Goal: Task Accomplishment & Management: Use online tool/utility

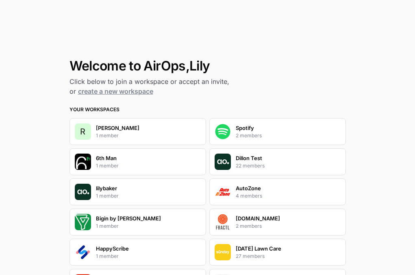
scroll to position [279, 0]
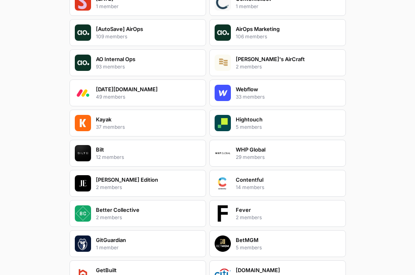
click at [286, 84] on div "Webflow 33 members" at bounding box center [277, 92] width 137 height 27
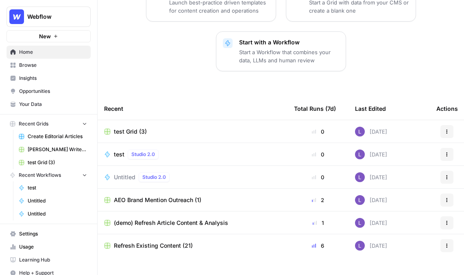
scroll to position [144, 0]
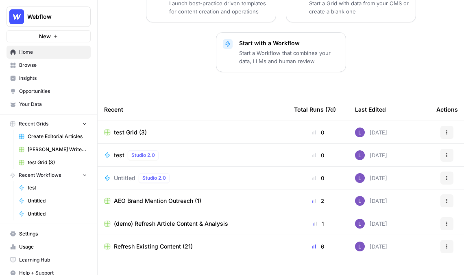
click at [48, 66] on span "Browse" at bounding box center [53, 64] width 68 height 7
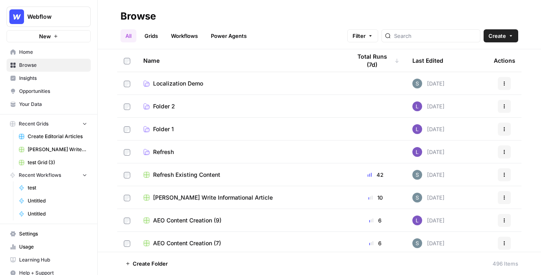
click at [159, 33] on link "Grids" at bounding box center [151, 35] width 23 height 13
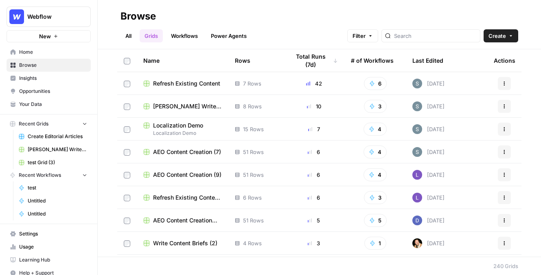
click at [415, 45] on header "Browse All Grids Workflows Power Agents Filter Create" at bounding box center [319, 24] width 443 height 49
click at [415, 37] on span "Create" at bounding box center [496, 36] width 17 height 8
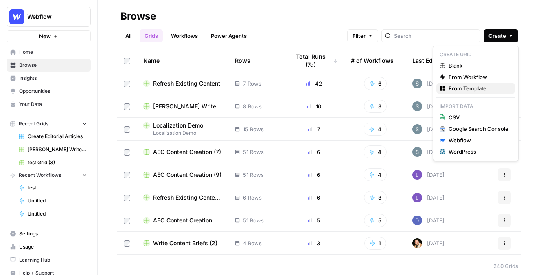
click at [415, 90] on span "From Template" at bounding box center [478, 88] width 60 height 8
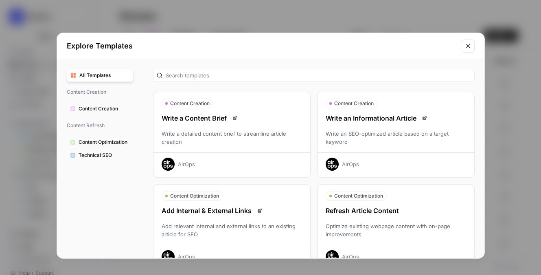
click at [358, 131] on div "Write an SEO-optimized article based on a target keyword" at bounding box center [395, 137] width 157 height 16
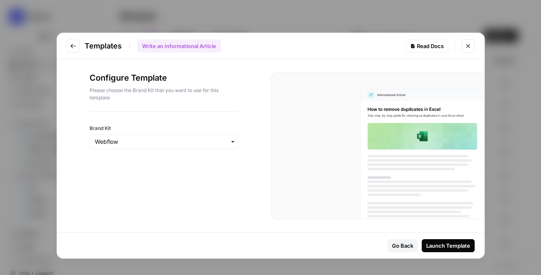
click at [271, 231] on div "Configure Template Please choose the Brand Kit that you want to use for this te…" at bounding box center [270, 145] width 427 height 173
click at [415, 51] on button "Close modal" at bounding box center [467, 45] width 13 height 13
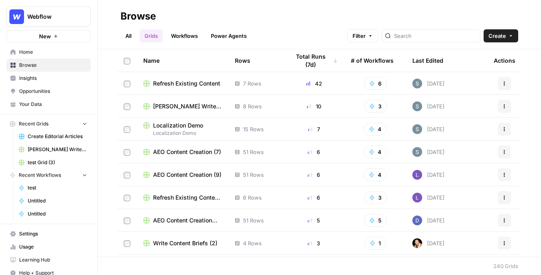
click at [40, 62] on span "Browse" at bounding box center [53, 64] width 68 height 7
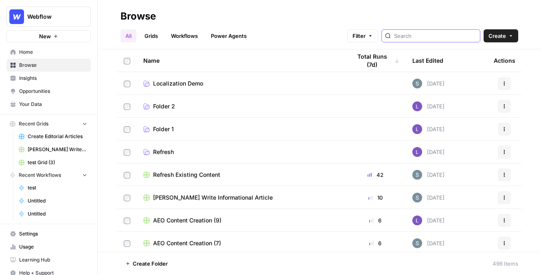
click at [415, 38] on input "search" at bounding box center [435, 36] width 83 height 8
type input "r"
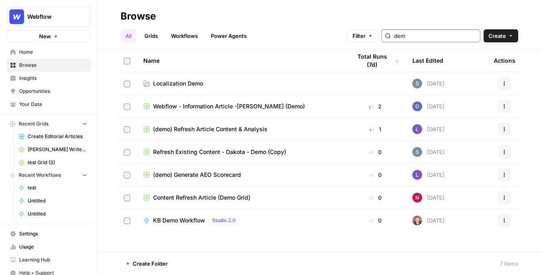
click at [415, 38] on input "dem" at bounding box center [435, 36] width 83 height 8
type input "demo"
click at [42, 66] on span "Browse" at bounding box center [53, 64] width 68 height 7
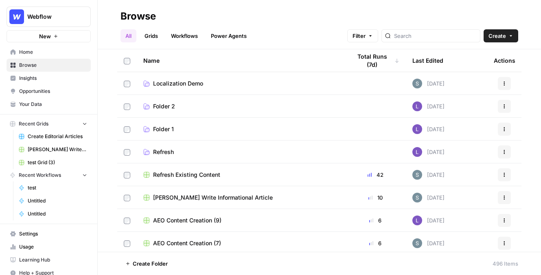
click at [157, 39] on link "Grids" at bounding box center [151, 35] width 23 height 13
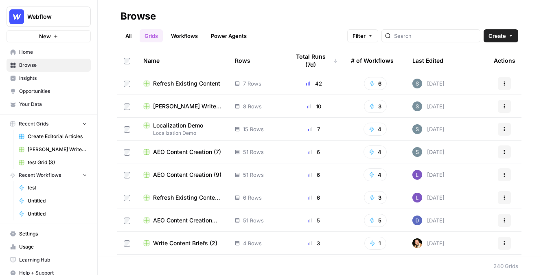
click at [415, 36] on span "Create" at bounding box center [496, 36] width 17 height 8
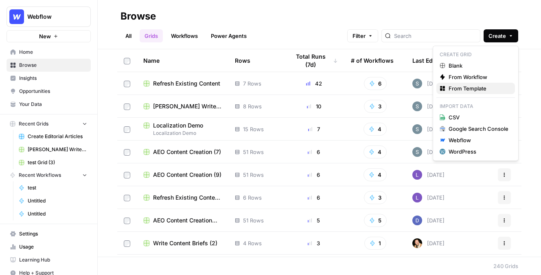
click at [415, 93] on button "From Template" at bounding box center [475, 88] width 79 height 11
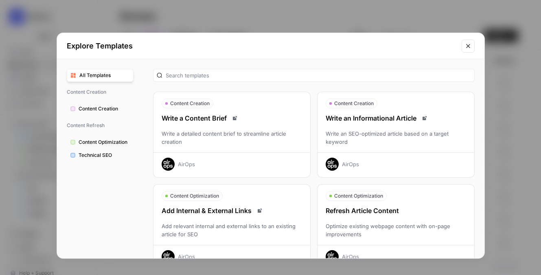
click at [393, 122] on div "Write an Informational Article" at bounding box center [395, 118] width 157 height 10
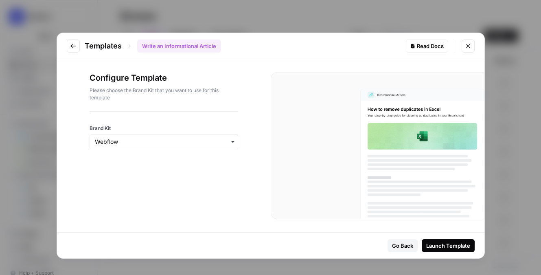
click at [415, 250] on button "Launch Template" at bounding box center [447, 245] width 53 height 13
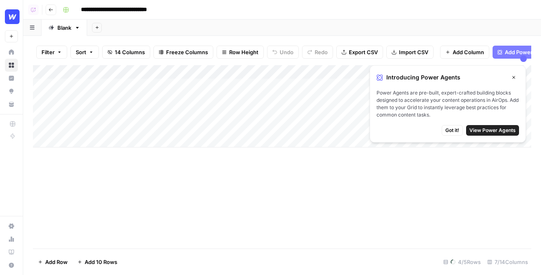
click at [415, 75] on icon "button" at bounding box center [513, 77] width 5 height 5
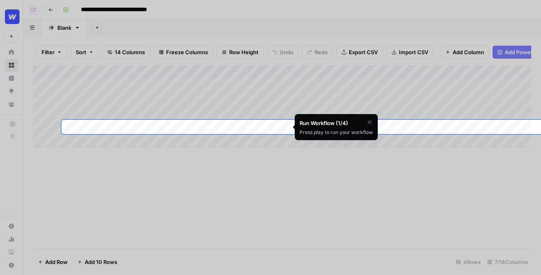
click at [173, 200] on div at bounding box center [270, 271] width 541 height 275
click at [375, 117] on div "Run Workflow (1/4) Press play to run your workflow" at bounding box center [336, 127] width 83 height 26
click at [372, 123] on icon "button" at bounding box center [369, 122] width 7 height 7
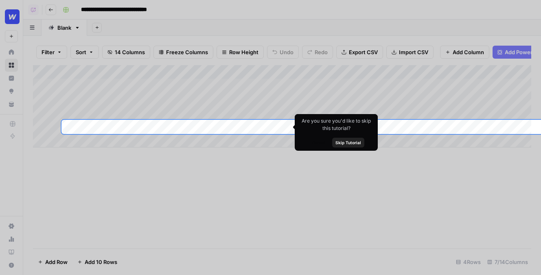
click at [360, 140] on span "Skip Tutorial" at bounding box center [348, 142] width 26 height 7
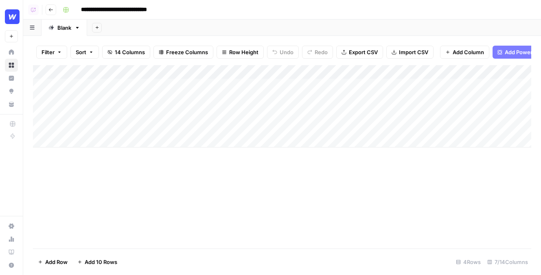
click at [224, 83] on div "Add Column" at bounding box center [282, 106] width 498 height 82
click at [233, 86] on div "Add Column" at bounding box center [282, 106] width 498 height 82
click at [102, 85] on div "Add Column" at bounding box center [282, 106] width 498 height 82
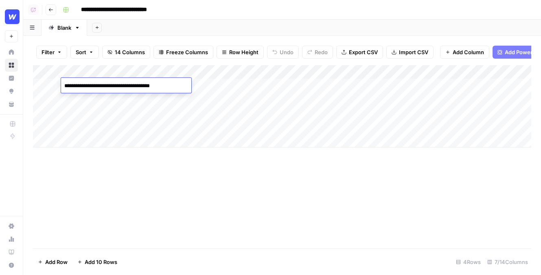
click at [102, 85] on textarea "**********" at bounding box center [126, 85] width 130 height 11
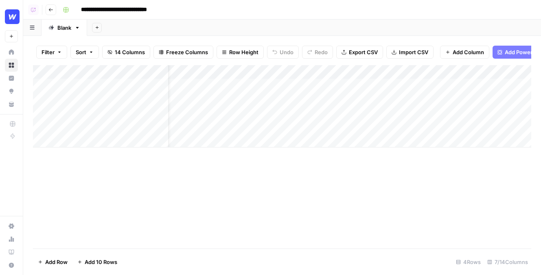
click at [305, 27] on div "Add Sheet" at bounding box center [314, 28] width 454 height 16
click at [247, 86] on div "Add Column" at bounding box center [282, 106] width 498 height 82
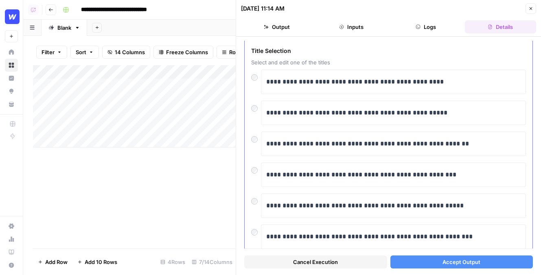
scroll to position [17, 0]
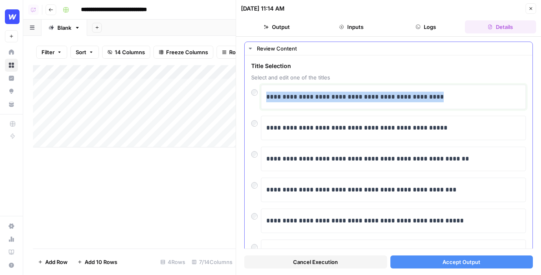
drag, startPoint x: 474, startPoint y: 96, endPoint x: 280, endPoint y: 89, distance: 194.6
click at [280, 89] on div "**********" at bounding box center [393, 96] width 254 height 17
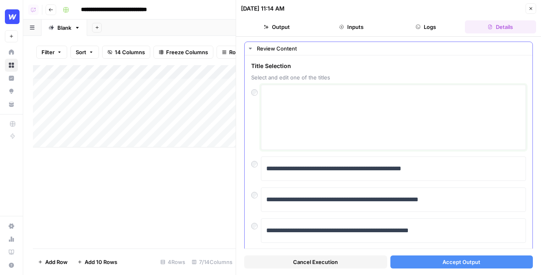
click at [290, 124] on textarea at bounding box center [393, 117] width 254 height 58
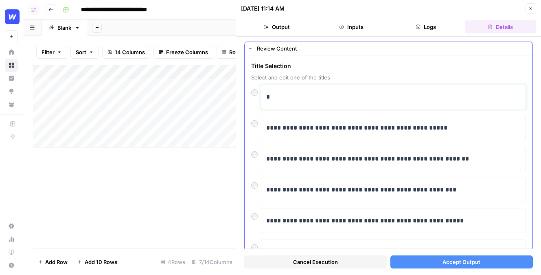
click at [273, 98] on p "*" at bounding box center [393, 97] width 254 height 11
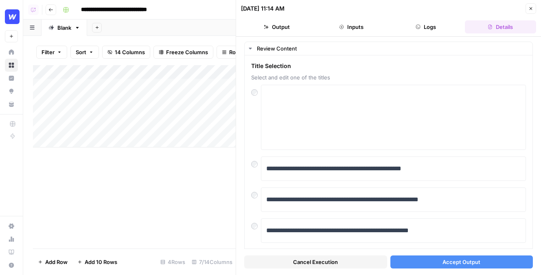
click at [415, 9] on button "Close" at bounding box center [530, 8] width 11 height 11
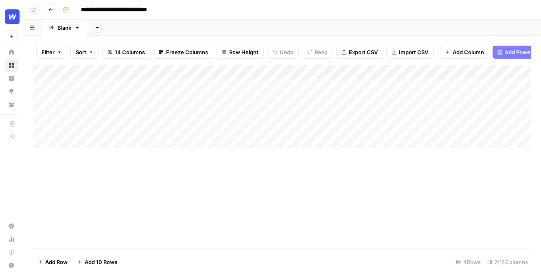
click at [278, 87] on div "Add Column" at bounding box center [282, 106] width 498 height 82
click at [278, 87] on div at bounding box center [230, 85] width 124 height 15
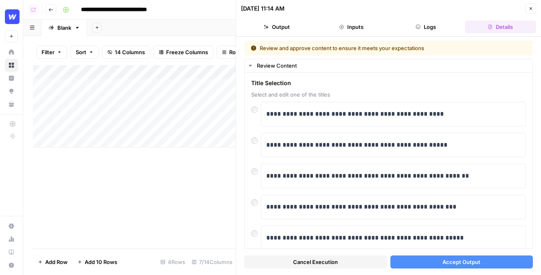
click at [415, 257] on span "Accept Output" at bounding box center [461, 261] width 38 height 8
click at [415, 4] on div "[DATE] 11:14 AM Close" at bounding box center [388, 8] width 295 height 11
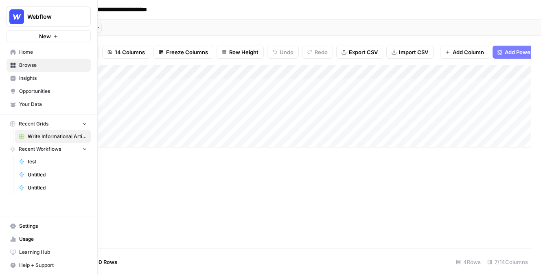
click at [15, 67] on icon at bounding box center [13, 65] width 5 height 5
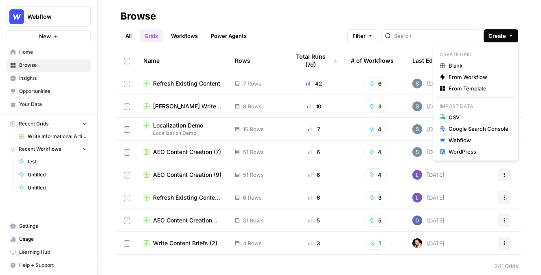
click at [415, 38] on span "Create" at bounding box center [496, 36] width 17 height 8
click at [415, 92] on button "From Template" at bounding box center [475, 88] width 79 height 11
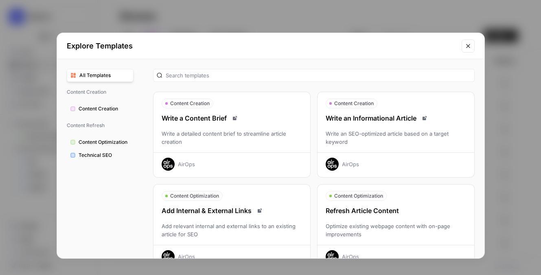
click at [364, 216] on div "Refresh Article Content Optimize existing webpage content with on-page improvem…" at bounding box center [395, 233] width 157 height 57
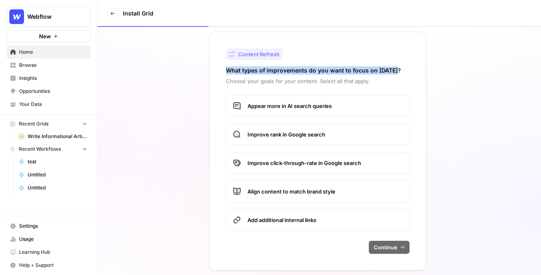
drag, startPoint x: 226, startPoint y: 71, endPoint x: 407, endPoint y: 71, distance: 181.0
click at [407, 71] on div "What types of improvements do you want to focus on [DATE]?" at bounding box center [317, 70] width 183 height 8
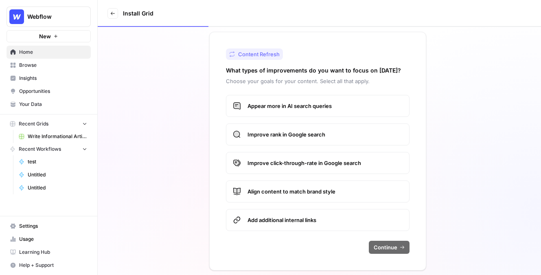
click at [255, 93] on div "Content Refresh What types of improvements do you want to focus on [DATE]? Choo…" at bounding box center [317, 151] width 217 height 238
click at [271, 104] on span "Appear more in AI search queries" at bounding box center [324, 106] width 155 height 8
click at [373, 246] on button "Continue" at bounding box center [389, 246] width 41 height 13
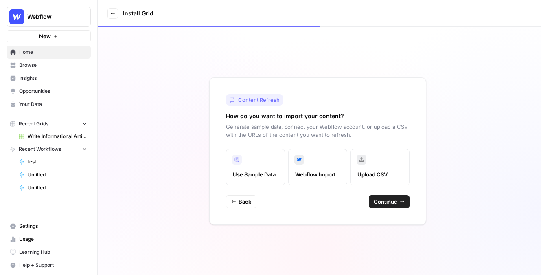
click at [382, 203] on span "Continue" at bounding box center [385, 201] width 24 height 8
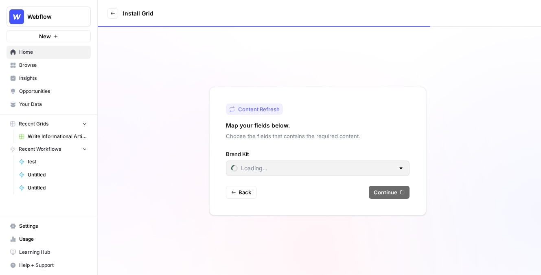
type input "Webflow"
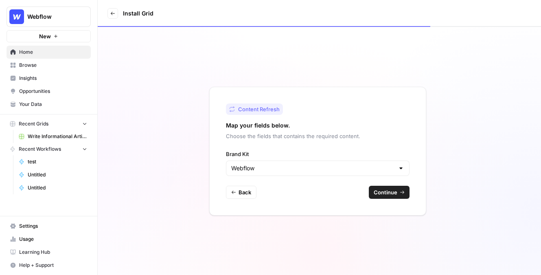
click at [403, 190] on icon "button" at bounding box center [401, 192] width 5 height 5
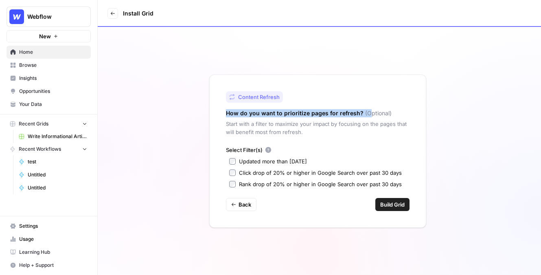
drag, startPoint x: 227, startPoint y: 113, endPoint x: 364, endPoint y: 113, distance: 137.5
click at [364, 113] on div "How do you want to prioritize pages for refresh? (Optional)" at bounding box center [317, 113] width 183 height 8
click at [235, 177] on div "Select Filter(s) Updated more than [DATE] Click drop of 20% or higher in Google…" at bounding box center [317, 167] width 183 height 42
click at [55, 107] on span "Your Data" at bounding box center [53, 103] width 68 height 7
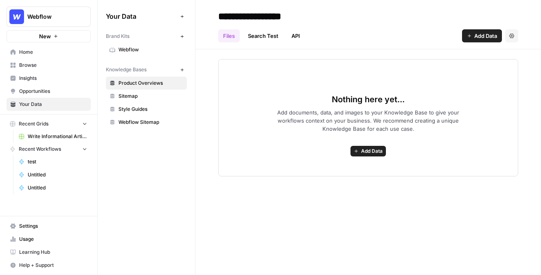
click at [58, 65] on span "Browse" at bounding box center [53, 64] width 68 height 7
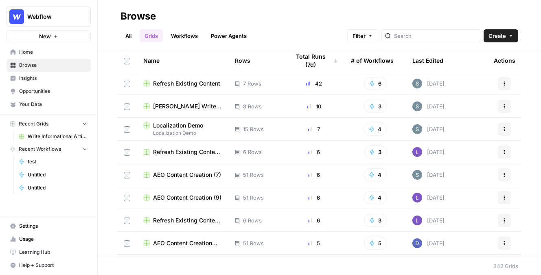
click at [185, 41] on link "Workflows" at bounding box center [184, 35] width 37 height 13
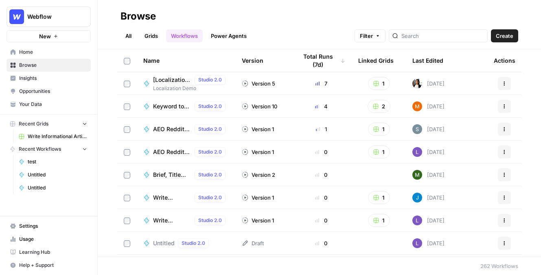
click at [415, 29] on button "Create" at bounding box center [504, 35] width 27 height 13
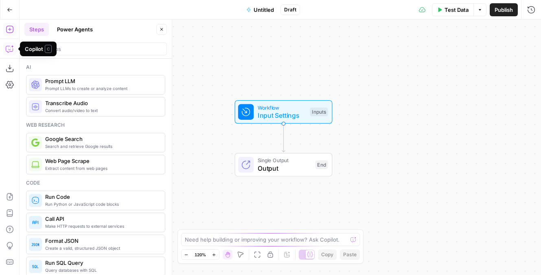
click at [8, 48] on icon "button" at bounding box center [10, 49] width 8 height 8
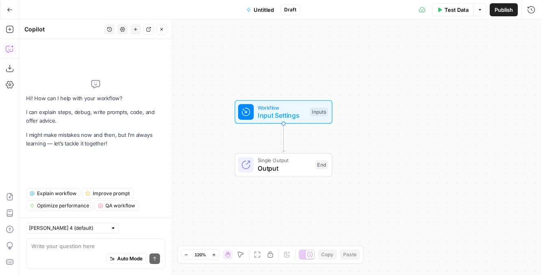
click at [11, 12] on icon "button" at bounding box center [10, 10] width 6 height 6
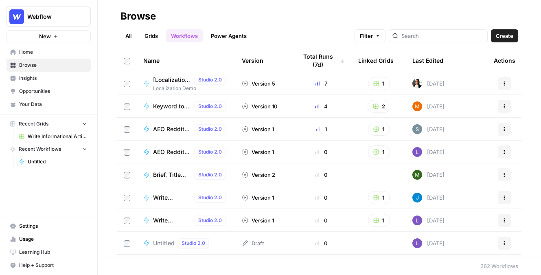
click at [37, 83] on link "Insights" at bounding box center [49, 78] width 84 height 13
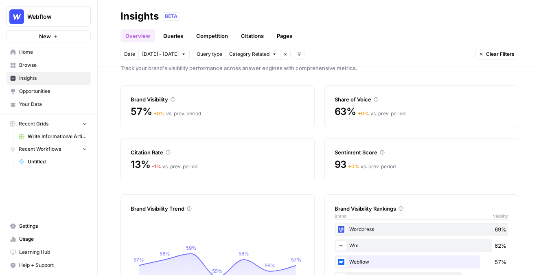
scroll to position [14, 0]
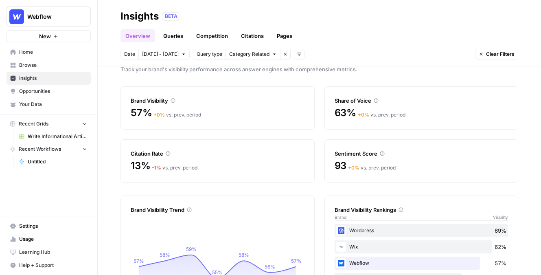
click at [41, 92] on span "Opportunities" at bounding box center [53, 90] width 68 height 7
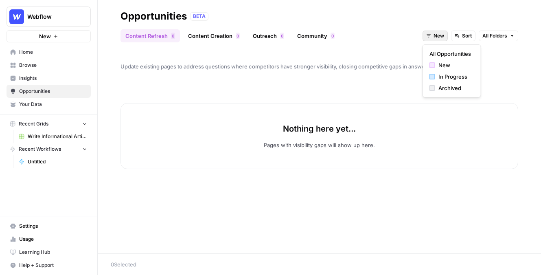
click at [415, 39] on button "New" at bounding box center [434, 36] width 25 height 11
click at [415, 53] on span "All Opportunities" at bounding box center [449, 54] width 41 height 8
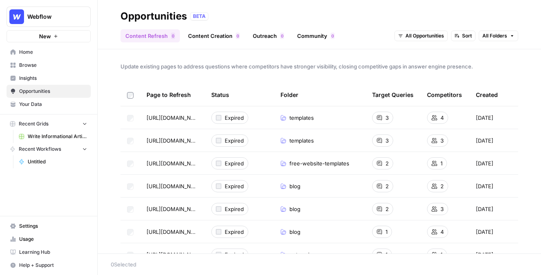
click at [315, 35] on link "Community 0" at bounding box center [315, 35] width 47 height 13
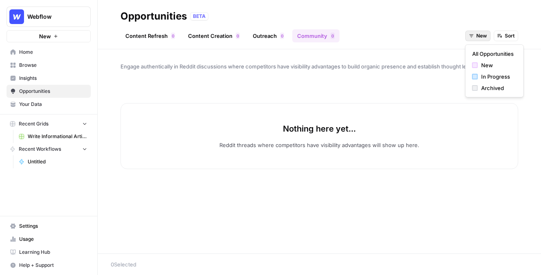
click at [415, 31] on button "New" at bounding box center [477, 36] width 25 height 11
click at [415, 52] on span "All Opportunities" at bounding box center [492, 54] width 41 height 8
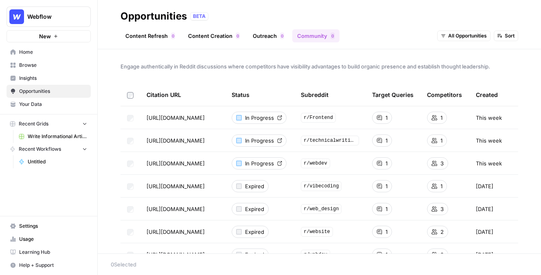
click at [56, 78] on span "Insights" at bounding box center [53, 77] width 68 height 7
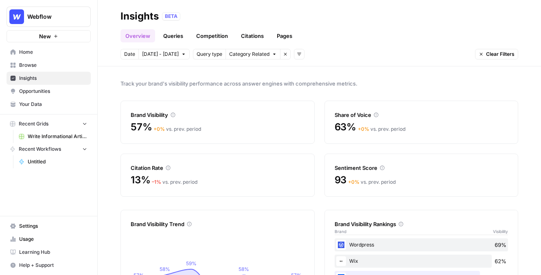
click at [70, 94] on span "Opportunities" at bounding box center [53, 90] width 68 height 7
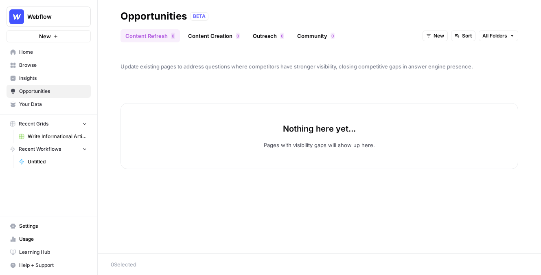
click at [321, 49] on div "Update existing pages to address questions where competitors have stronger visi…" at bounding box center [319, 151] width 443 height 204
click at [308, 37] on link "Community 0" at bounding box center [315, 35] width 47 height 13
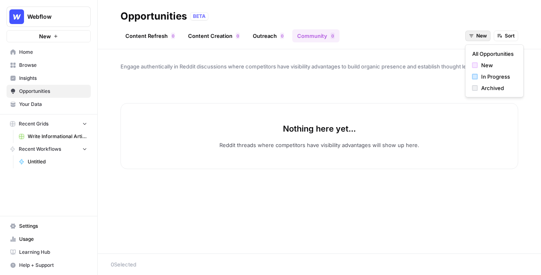
click at [415, 33] on icon "button" at bounding box center [471, 35] width 5 height 5
click at [415, 50] on span "All Opportunities" at bounding box center [492, 54] width 41 height 8
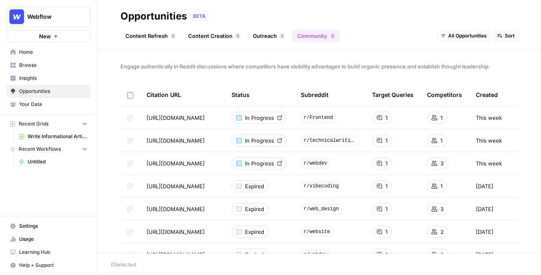
click at [26, 67] on span "Browse" at bounding box center [53, 64] width 68 height 7
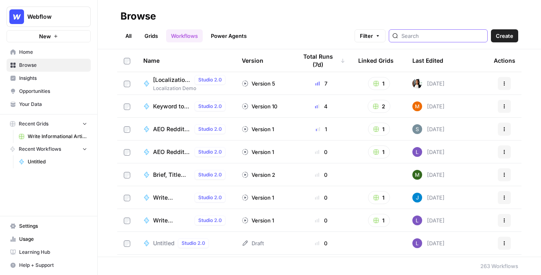
click at [415, 34] on input "search" at bounding box center [442, 36] width 83 height 8
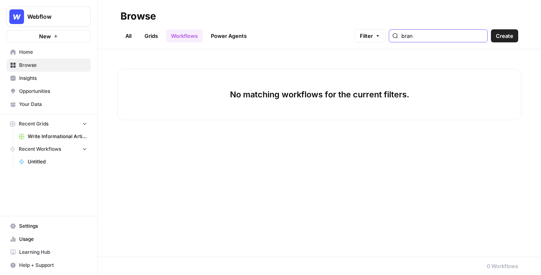
type input "bran"
click at [151, 37] on link "Grids" at bounding box center [151, 35] width 23 height 13
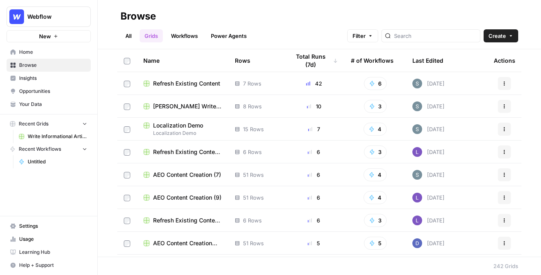
click at [414, 38] on div at bounding box center [430, 35] width 99 height 13
type input "bran"
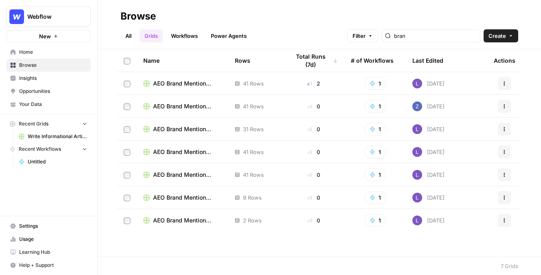
click at [179, 82] on span "AEO Brand Mention Outreach (1)" at bounding box center [187, 83] width 69 height 8
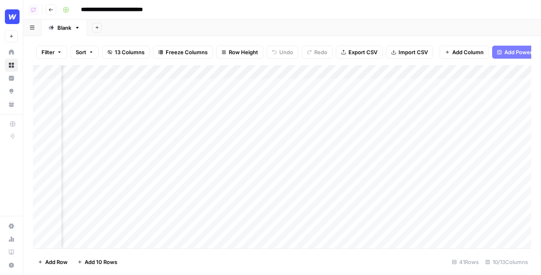
scroll to position [0, 148]
click at [377, 85] on div "Add Column" at bounding box center [282, 156] width 498 height 183
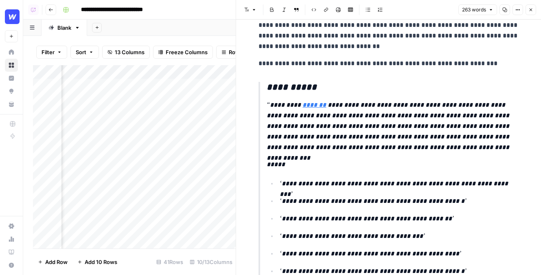
scroll to position [56, 0]
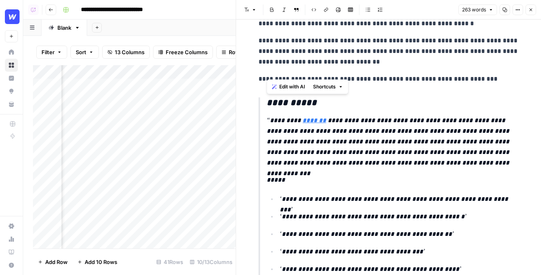
drag, startPoint x: 266, startPoint y: 101, endPoint x: 324, endPoint y: 267, distance: 176.2
click at [324, 267] on blockquote "**********" at bounding box center [388, 259] width 260 height 325
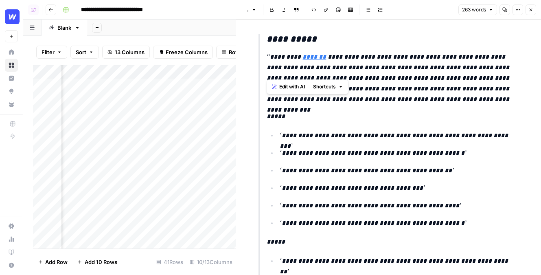
click at [365, 139] on p "**********" at bounding box center [398, 135] width 239 height 11
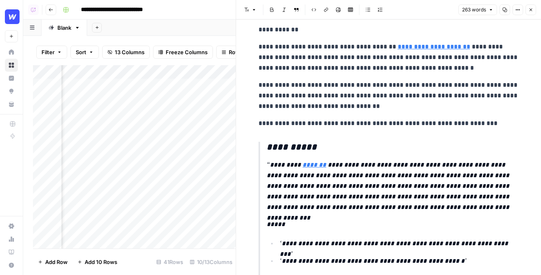
scroll to position [0, 0]
click at [415, 11] on icon "button" at bounding box center [530, 9] width 5 height 5
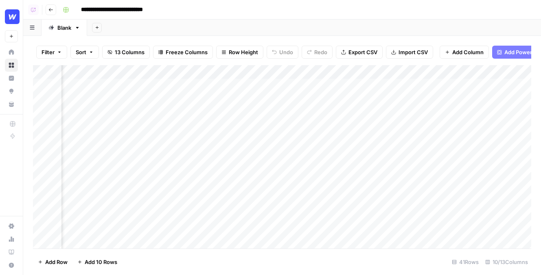
scroll to position [0, 433]
click at [415, 48] on span "Add Column" at bounding box center [467, 52] width 31 height 8
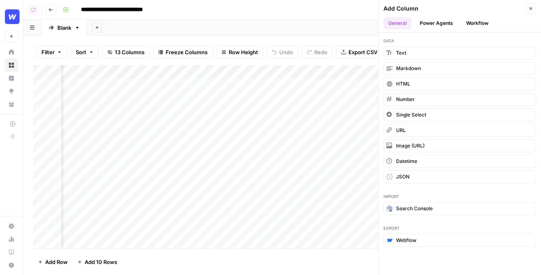
click at [415, 20] on ul "General Power Agents Workflow" at bounding box center [459, 23] width 153 height 12
click at [415, 20] on button "Workflow" at bounding box center [477, 23] width 32 height 12
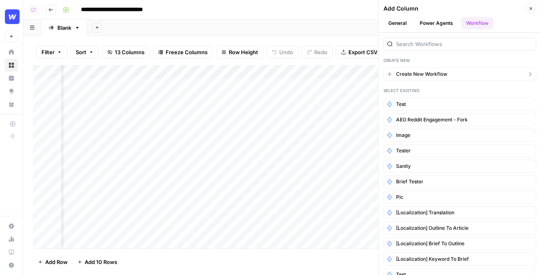
click at [415, 76] on span "Create New Workflow" at bounding box center [421, 73] width 51 height 7
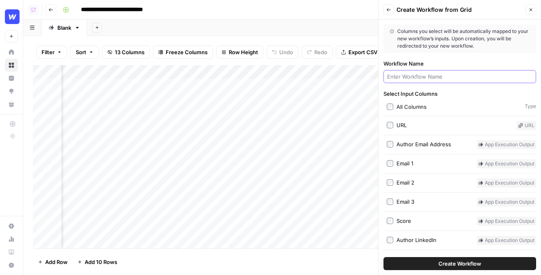
click at [415, 76] on input "Workflow Name" at bounding box center [459, 76] width 145 height 8
type input "gmail"
click at [383, 257] on button "Create Workflow" at bounding box center [459, 263] width 153 height 13
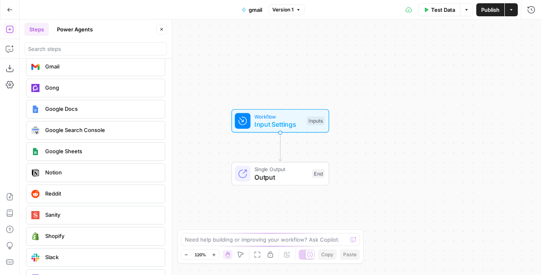
scroll to position [1689, 0]
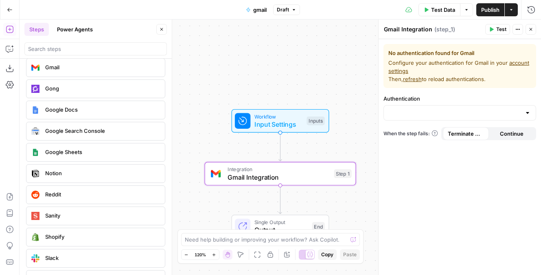
click at [11, 13] on button "Go Back" at bounding box center [9, 9] width 15 height 15
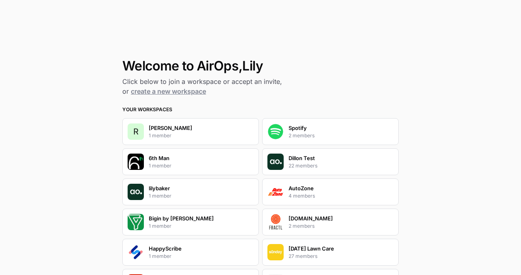
scroll to position [182, 0]
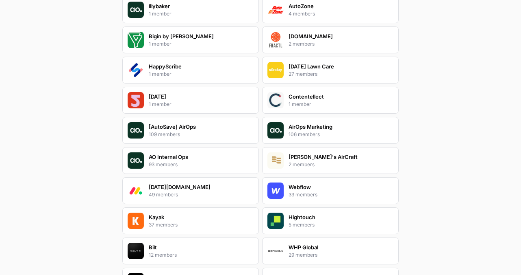
click at [308, 187] on p "Webflow" at bounding box center [300, 187] width 22 height 8
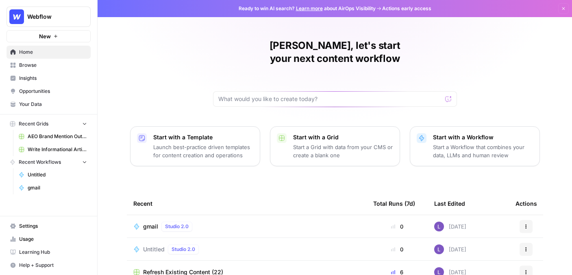
click at [57, 101] on span "Your Data" at bounding box center [53, 103] width 68 height 7
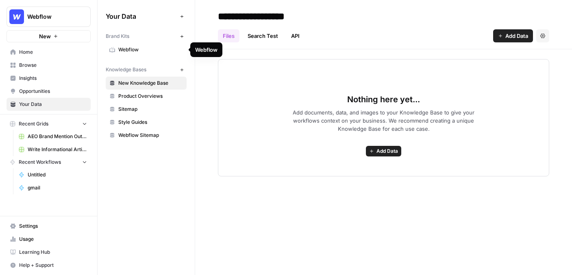
click at [130, 49] on span "Webflow" at bounding box center [150, 49] width 65 height 7
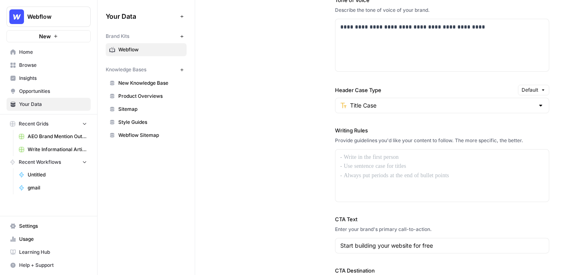
scroll to position [652, 0]
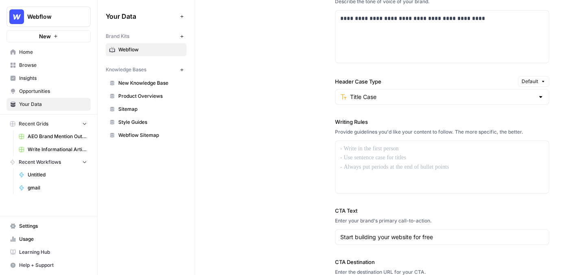
drag, startPoint x: 331, startPoint y: 121, endPoint x: 393, endPoint y: 120, distance: 61.4
click at [393, 121] on div "**********" at bounding box center [384, 93] width 332 height 438
click at [312, 55] on div "**********" at bounding box center [384, 93] width 332 height 438
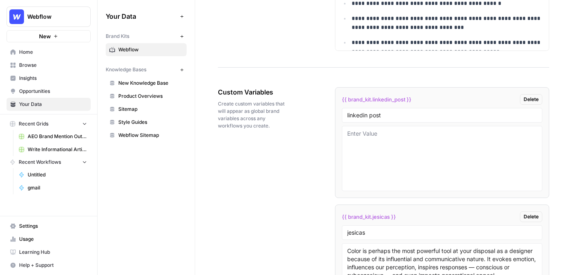
scroll to position [1292, 0]
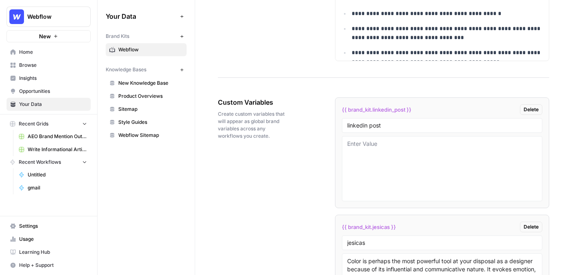
click at [134, 86] on span "New Knowledge Base" at bounding box center [150, 82] width 65 height 7
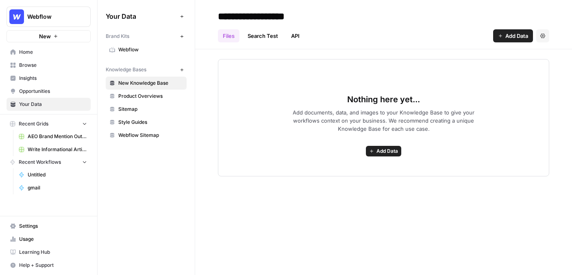
click at [387, 152] on span "Add Data" at bounding box center [388, 150] width 22 height 7
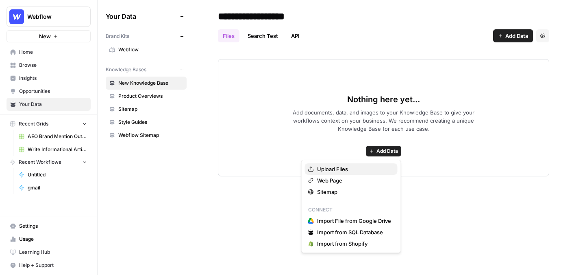
click at [342, 168] on span "Upload Files" at bounding box center [354, 169] width 74 height 8
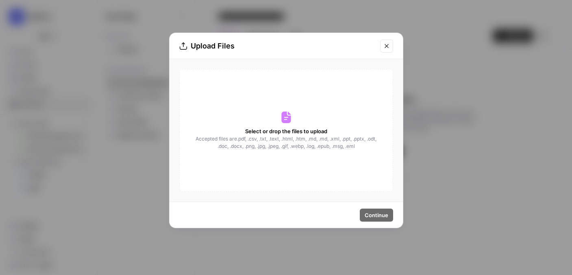
click at [383, 50] on button "Close modal" at bounding box center [386, 45] width 13 height 13
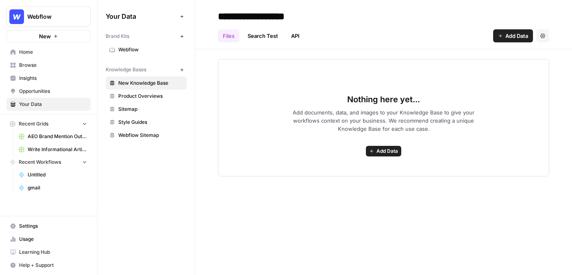
click at [375, 148] on button "Add Data" at bounding box center [383, 151] width 35 height 11
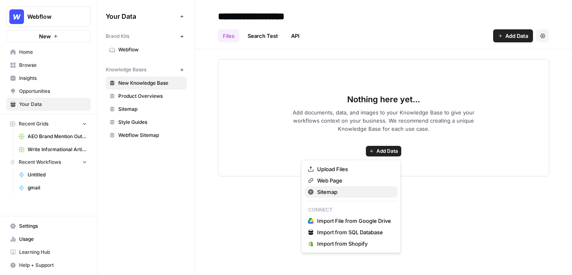
click at [365, 195] on span "Sitemap" at bounding box center [354, 192] width 74 height 8
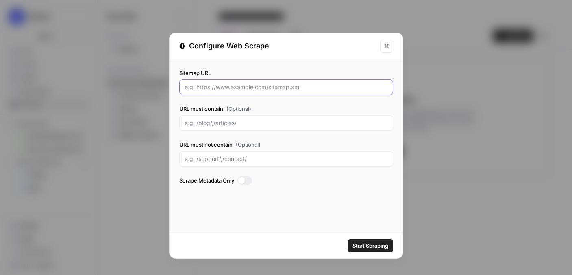
click at [236, 87] on input "Sitemap URL" at bounding box center [286, 87] width 203 height 8
drag, startPoint x: 291, startPoint y: 88, endPoint x: 305, endPoint y: 88, distance: 14.2
click at [305, 88] on input "Sitemap URL" at bounding box center [286, 87] width 203 height 8
click at [384, 47] on icon "Close modal" at bounding box center [387, 46] width 7 height 7
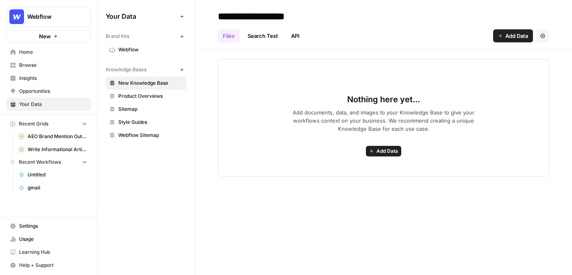
click at [50, 68] on span "Browse" at bounding box center [53, 64] width 68 height 7
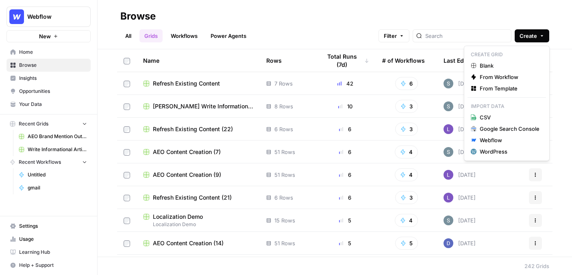
click at [519, 36] on button "Create" at bounding box center [532, 35] width 35 height 13
click at [521, 36] on span "Create" at bounding box center [528, 36] width 17 height 8
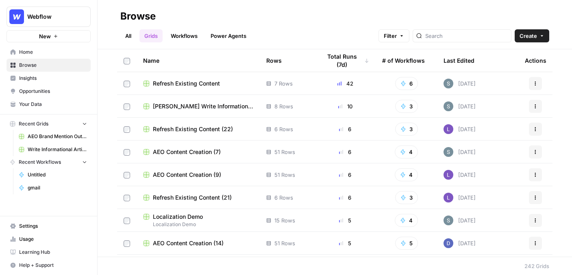
click at [521, 36] on span "Create" at bounding box center [528, 36] width 17 height 8
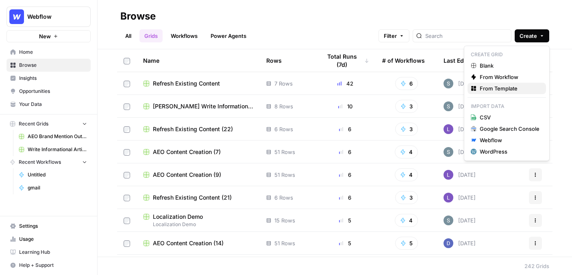
click at [490, 86] on span "From Template" at bounding box center [510, 88] width 60 height 8
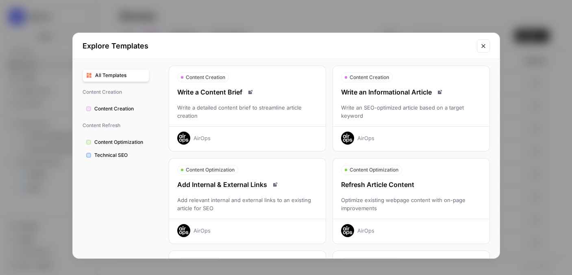
scroll to position [31, 0]
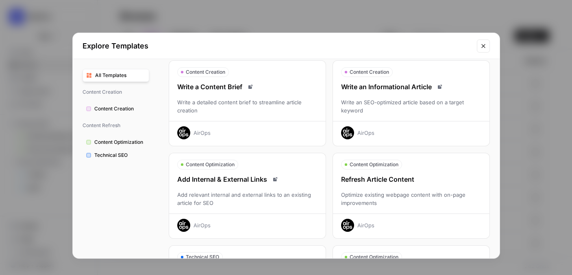
click at [421, 109] on div "Write an SEO-optimized article based on a target keyword" at bounding box center [411, 106] width 157 height 16
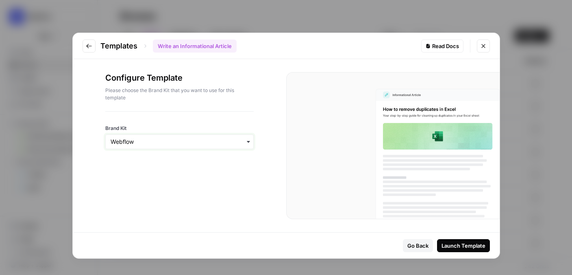
click at [188, 138] on input "Brand Kit" at bounding box center [180, 141] width 138 height 8
click at [243, 107] on div "Configure Template Please choose the Brand Kit that you want to use for this te…" at bounding box center [179, 91] width 148 height 39
click at [480, 47] on icon "Close modal" at bounding box center [483, 46] width 7 height 7
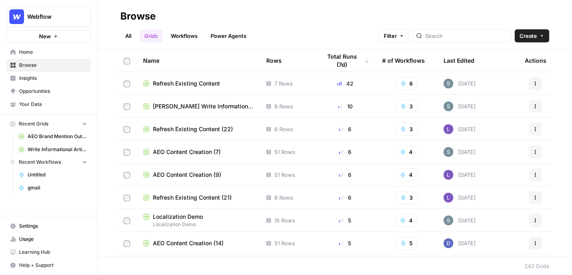
scroll to position [124, 0]
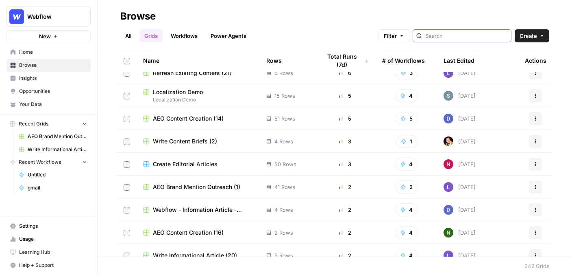
click at [476, 39] on input "search" at bounding box center [466, 36] width 83 height 8
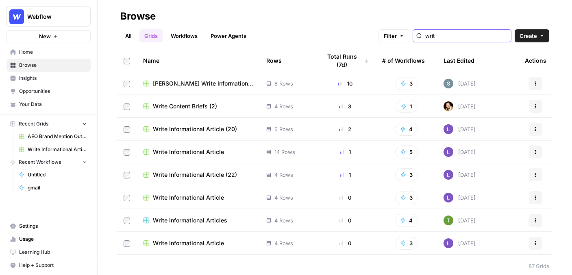
type input "writ"
click at [203, 84] on span "[PERSON_NAME] Write Informational Article" at bounding box center [203, 83] width 100 height 8
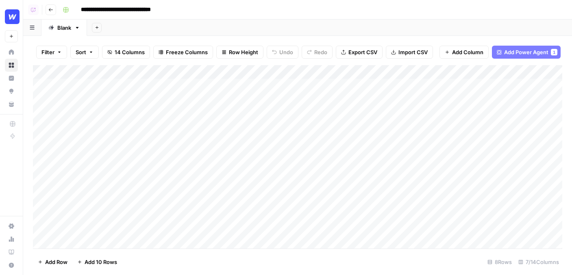
click at [110, 88] on div "Add Column" at bounding box center [298, 156] width 530 height 183
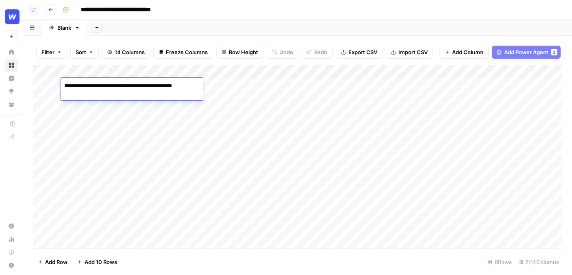
click at [110, 88] on textarea "**********" at bounding box center [130, 85] width 139 height 11
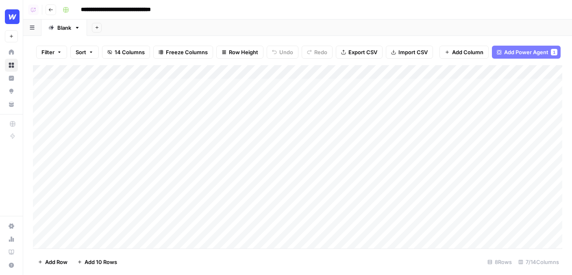
click at [120, 136] on div "Add Column" at bounding box center [298, 156] width 530 height 183
click at [115, 91] on div "Add Column" at bounding box center [298, 156] width 530 height 183
click at [355, 85] on div "Add Column" at bounding box center [298, 156] width 530 height 183
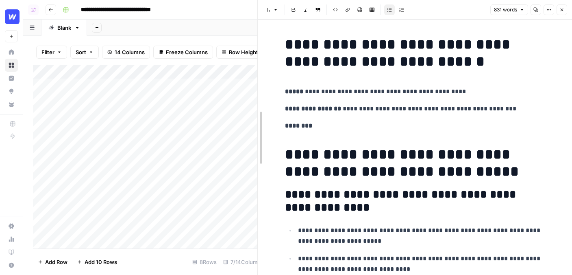
drag, startPoint x: 268, startPoint y: 94, endPoint x: 262, endPoint y: 94, distance: 6.9
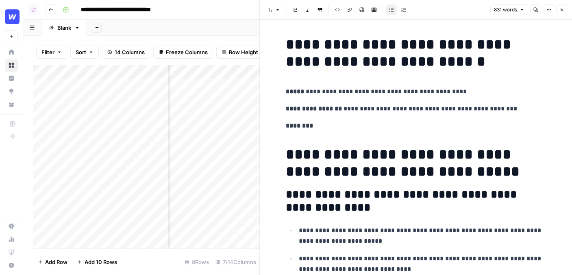
scroll to position [0, 129]
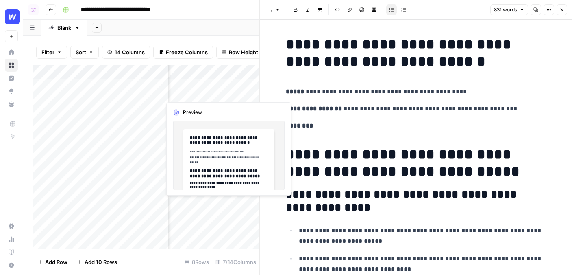
click at [193, 94] on div "Add Column" at bounding box center [146, 156] width 227 height 183
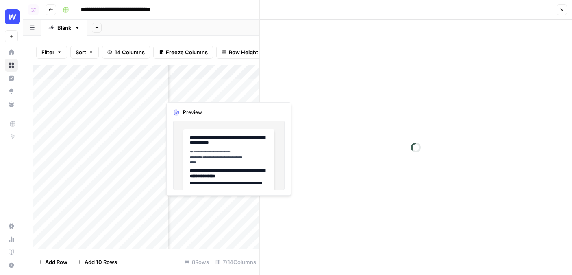
click at [193, 94] on div at bounding box center [198, 89] width 74 height 22
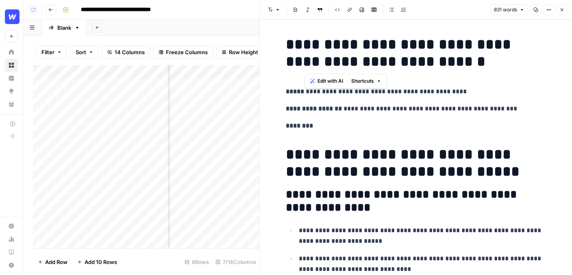
drag, startPoint x: 477, startPoint y: 67, endPoint x: 270, endPoint y: 50, distance: 207.7
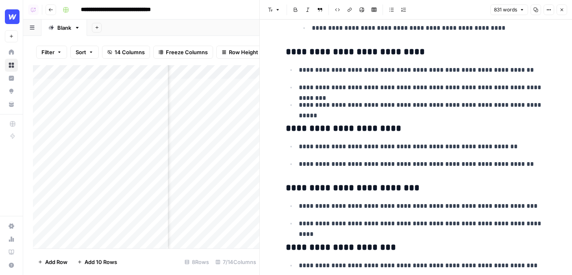
scroll to position [639, 0]
drag, startPoint x: 297, startPoint y: 52, endPoint x: 429, endPoint y: 93, distance: 138.2
click at [343, 88] on p "**********" at bounding box center [422, 87] width 247 height 11
drag, startPoint x: 411, startPoint y: 53, endPoint x: 493, endPoint y: 53, distance: 81.4
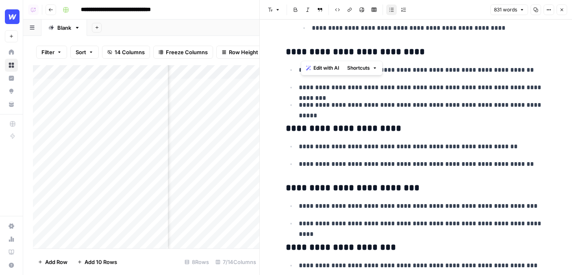
click at [493, 53] on h3 "**********" at bounding box center [416, 51] width 260 height 11
drag, startPoint x: 458, startPoint y: 64, endPoint x: 323, endPoint y: 60, distance: 134.7
drag, startPoint x: 308, startPoint y: 52, endPoint x: 455, endPoint y: 51, distance: 146.8
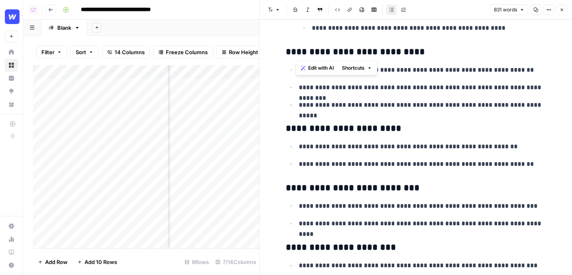
click at [454, 52] on h3 "**********" at bounding box center [416, 51] width 260 height 11
click at [319, 66] on span "Edit with AI" at bounding box center [321, 67] width 26 height 7
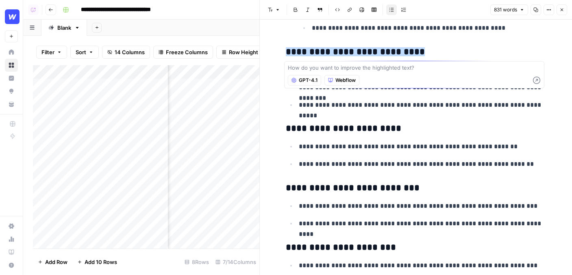
click at [377, 165] on p "**********" at bounding box center [422, 164] width 247 height 11
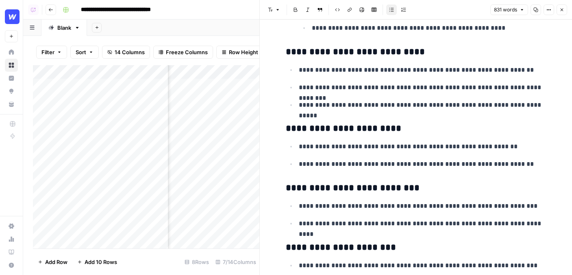
click at [521, 5] on button "Close" at bounding box center [562, 9] width 11 height 11
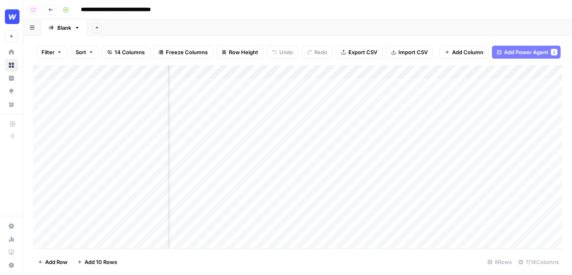
scroll to position [0, 237]
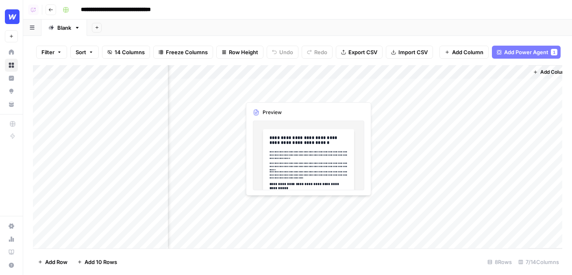
click at [271, 91] on div "Add Column" at bounding box center [298, 156] width 530 height 183
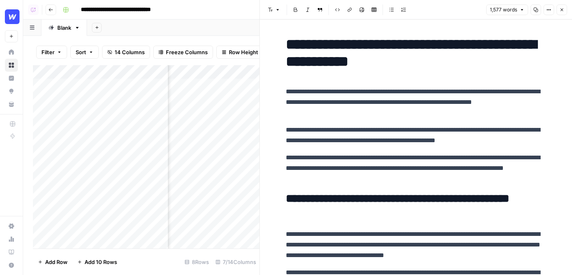
click at [521, 8] on icon "button" at bounding box center [562, 9] width 5 height 5
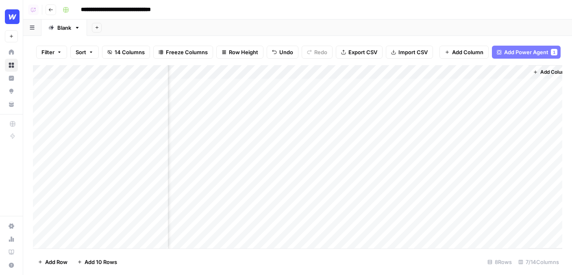
scroll to position [0, 249]
click at [516, 52] on span "Add Power Agent" at bounding box center [526, 52] width 44 height 8
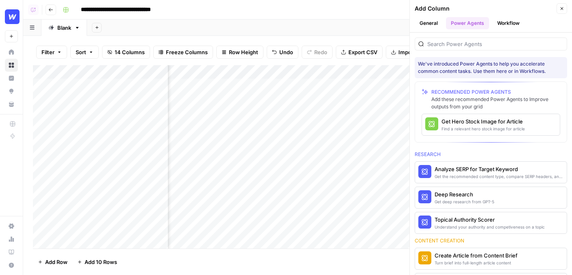
drag, startPoint x: 409, startPoint y: 39, endPoint x: 370, endPoint y: 38, distance: 38.7
click at [370, 38] on div "Filter Sort 14 Columns Freeze Columns Row Height Undo Redo Export CSV Import CS…" at bounding box center [297, 155] width 549 height 239
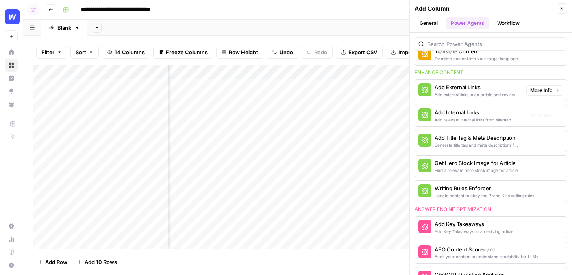
scroll to position [255, 0]
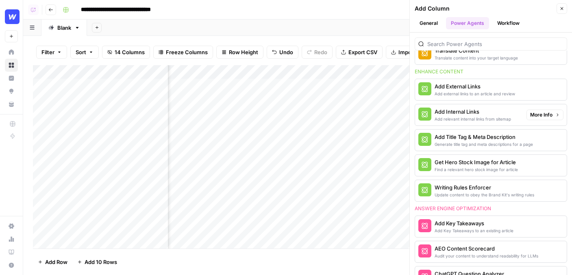
click at [453, 118] on div "Add relevant internal links from sitemap" at bounding box center [473, 119] width 76 height 7
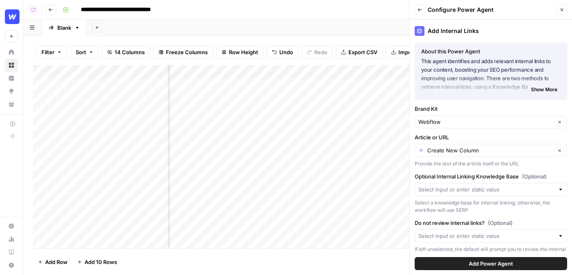
scroll to position [13, 0]
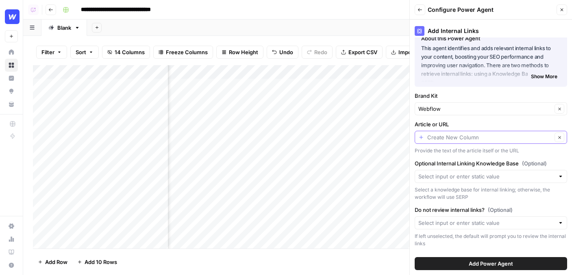
click at [458, 137] on input "Article or URL" at bounding box center [490, 137] width 125 height 8
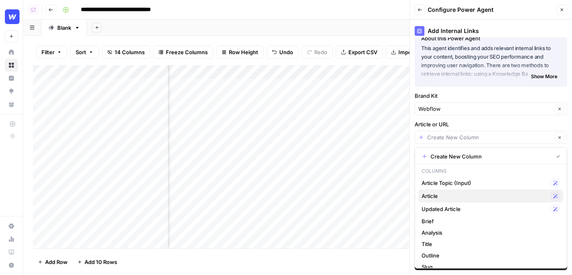
click at [443, 196] on span "Article" at bounding box center [485, 196] width 126 height 8
type input "Article"
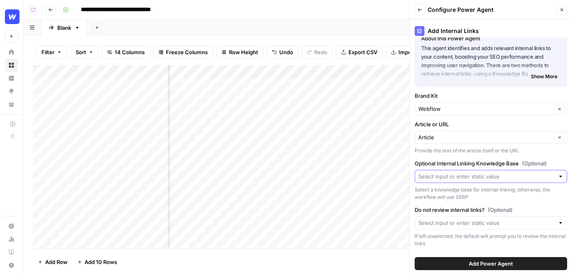
click at [453, 176] on input "Optional Internal Linking Knowledge Base (Optional)" at bounding box center [487, 176] width 136 height 8
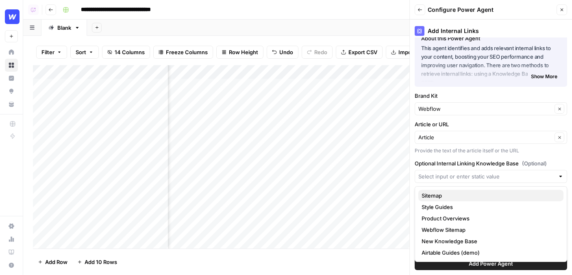
click at [442, 199] on span "Sitemap" at bounding box center [489, 195] width 135 height 8
type input "Sitemap"
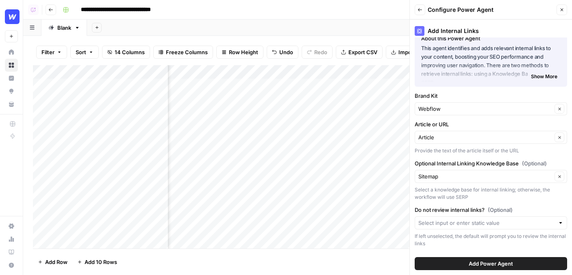
click at [422, 13] on button "Back" at bounding box center [420, 9] width 11 height 11
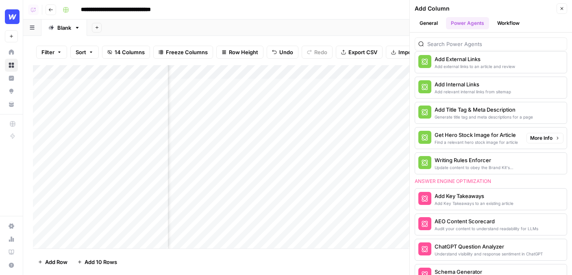
scroll to position [287, 0]
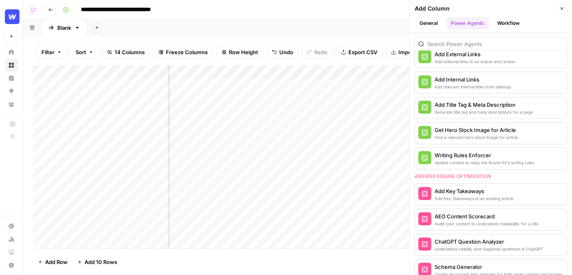
click at [521, 8] on icon "button" at bounding box center [562, 8] width 5 height 5
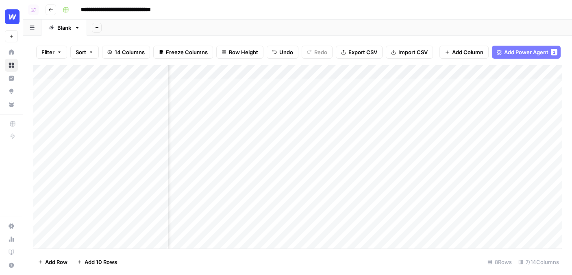
scroll to position [0, 0]
